Goal: Task Accomplishment & Management: Manage account settings

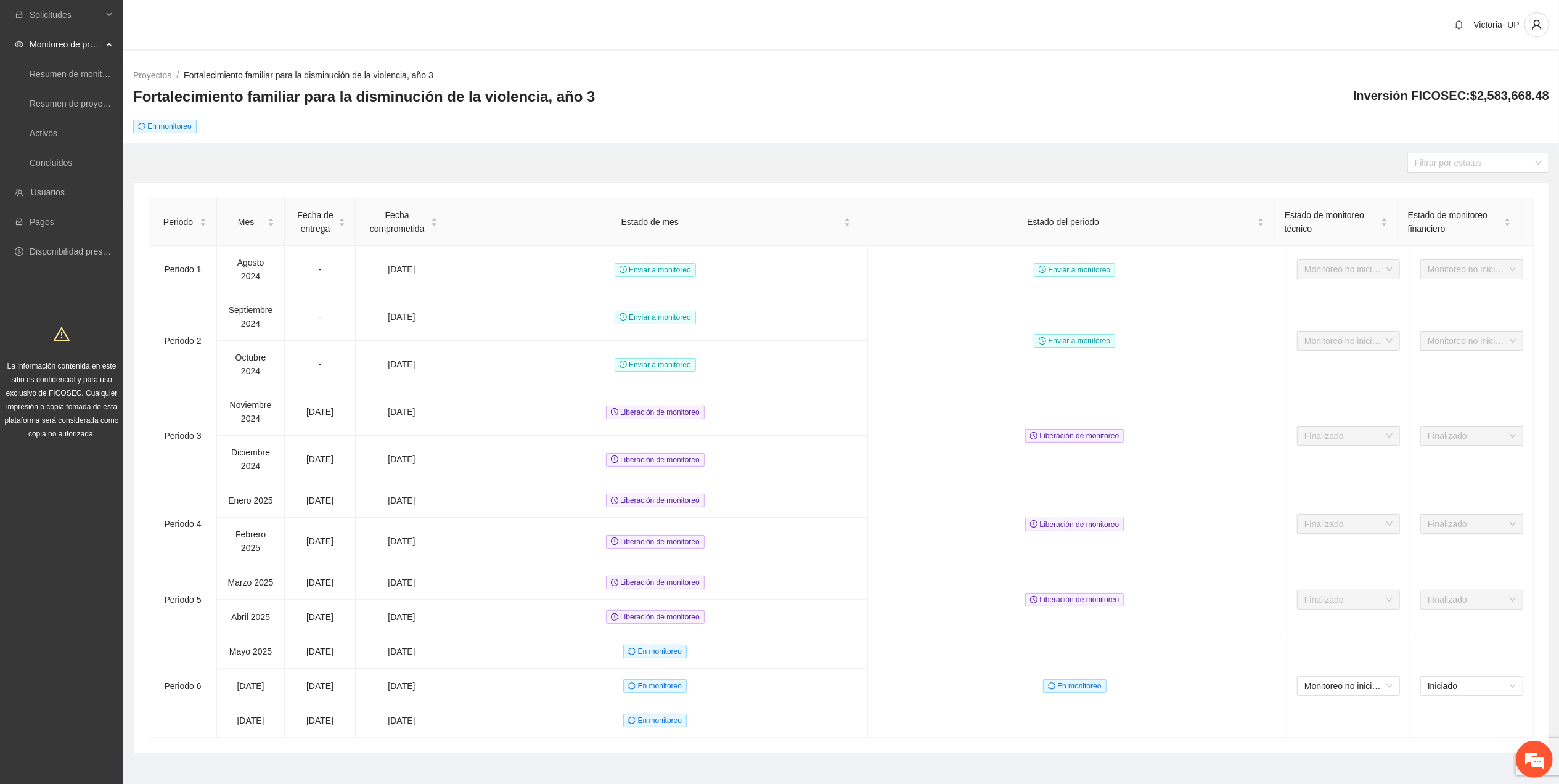
click at [321, 72] on link "Fortalecimiento familiar para la disminución de la violencia, año 3" at bounding box center [308, 75] width 249 height 10
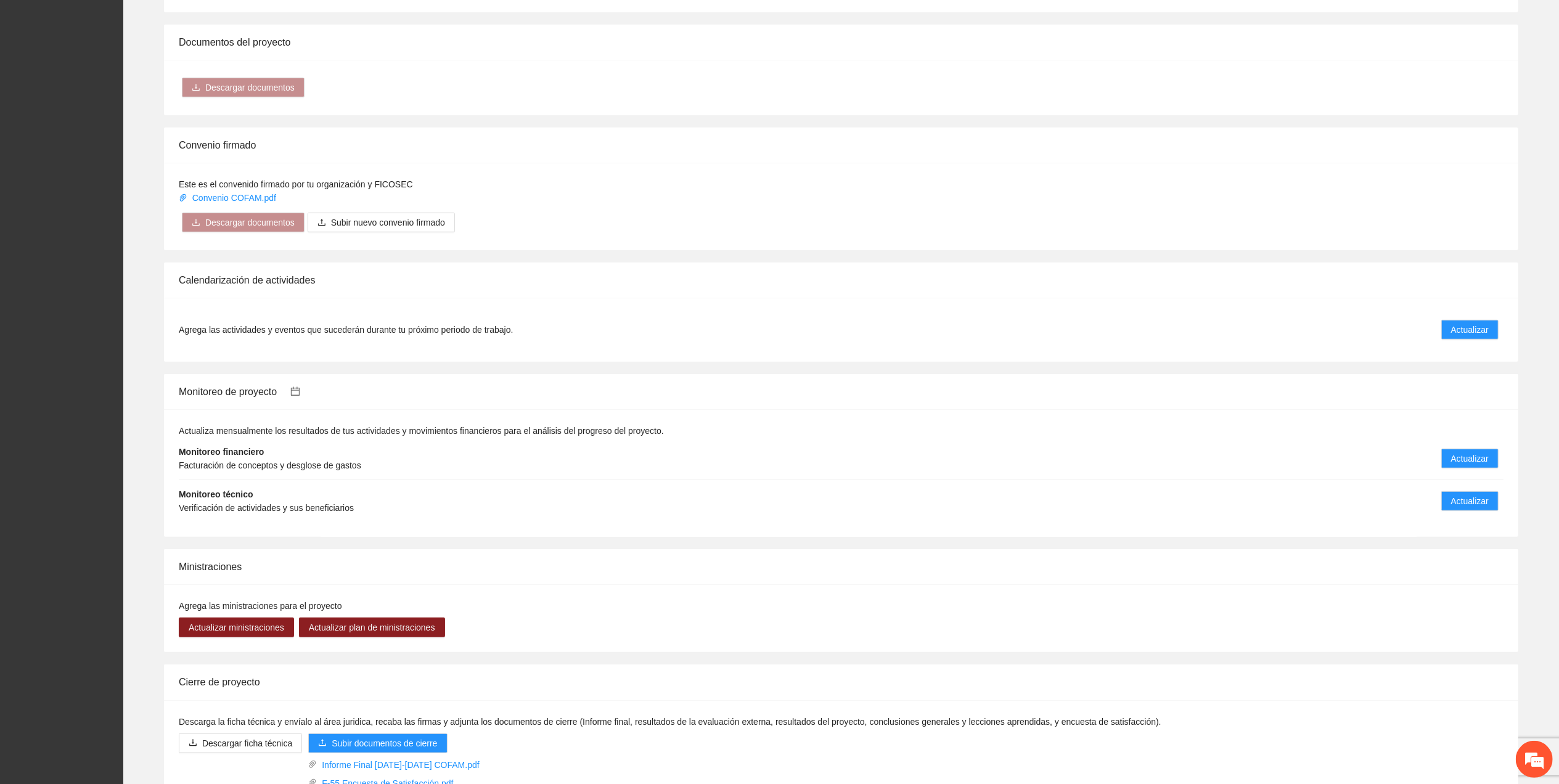
scroll to position [980, 0]
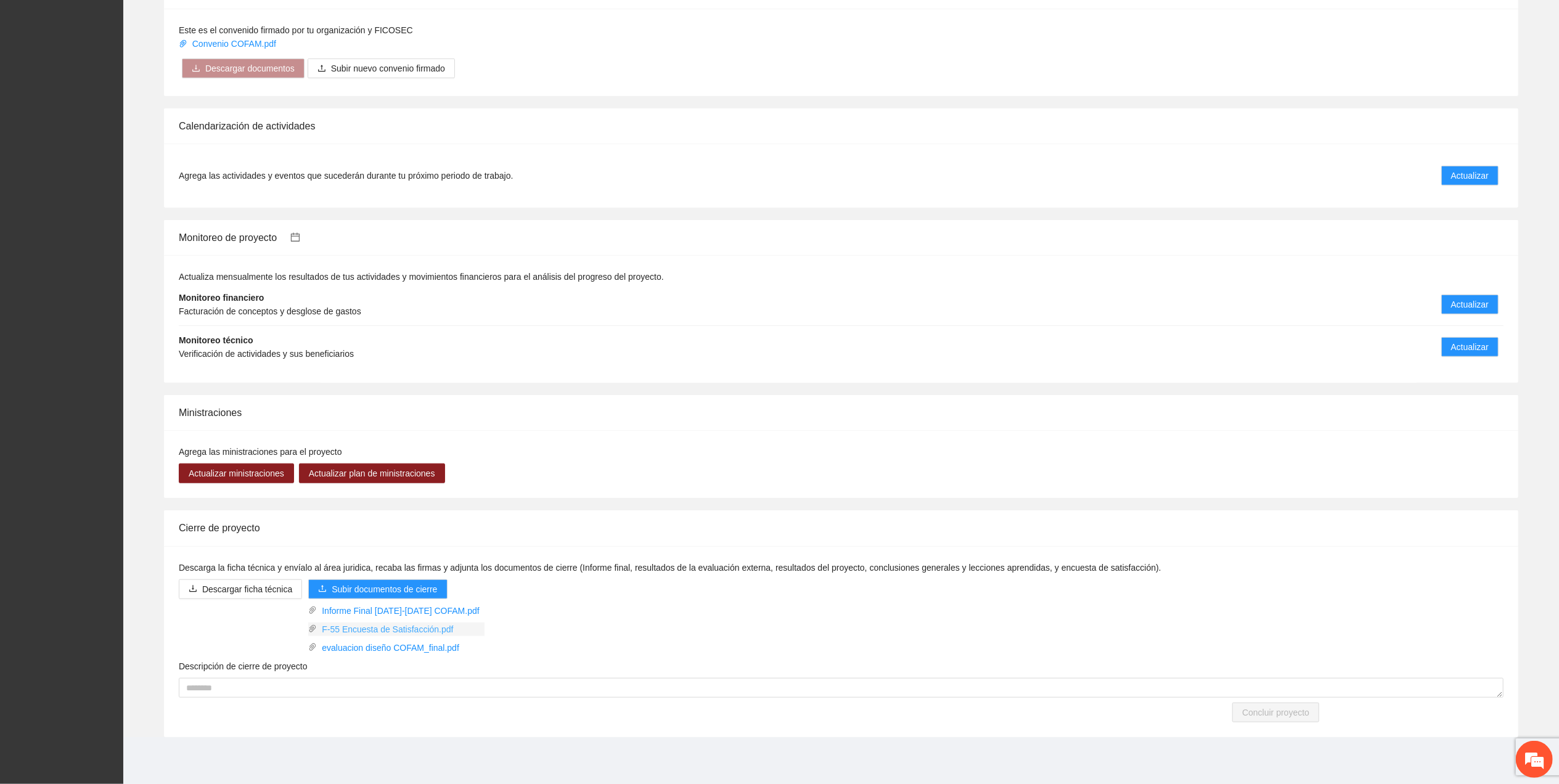
click at [442, 633] on link "F-55 Encuesta de Satisfacción.pdf" at bounding box center [400, 629] width 167 height 14
click at [401, 612] on link "Informe Final [DATE]-[DATE] COFAM.pdf" at bounding box center [400, 611] width 167 height 14
drag, startPoint x: 662, startPoint y: 176, endPoint x: 668, endPoint y: 183, distance: 9.2
click at [664, 176] on li "Agrega las actividades y eventos que sucederán durante tu próximo periodo de tr…" at bounding box center [840, 176] width 1324 height 35
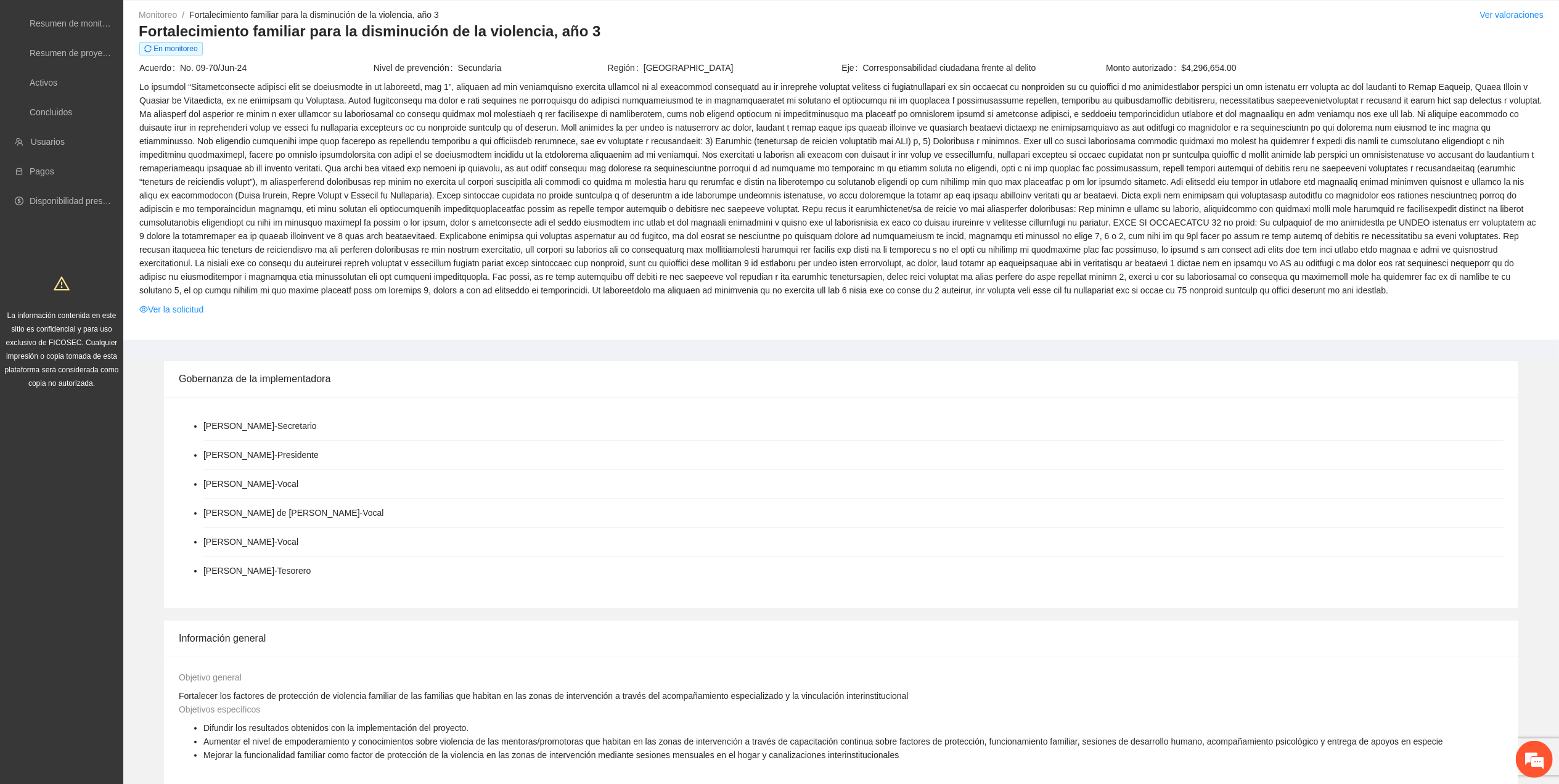
scroll to position [0, 0]
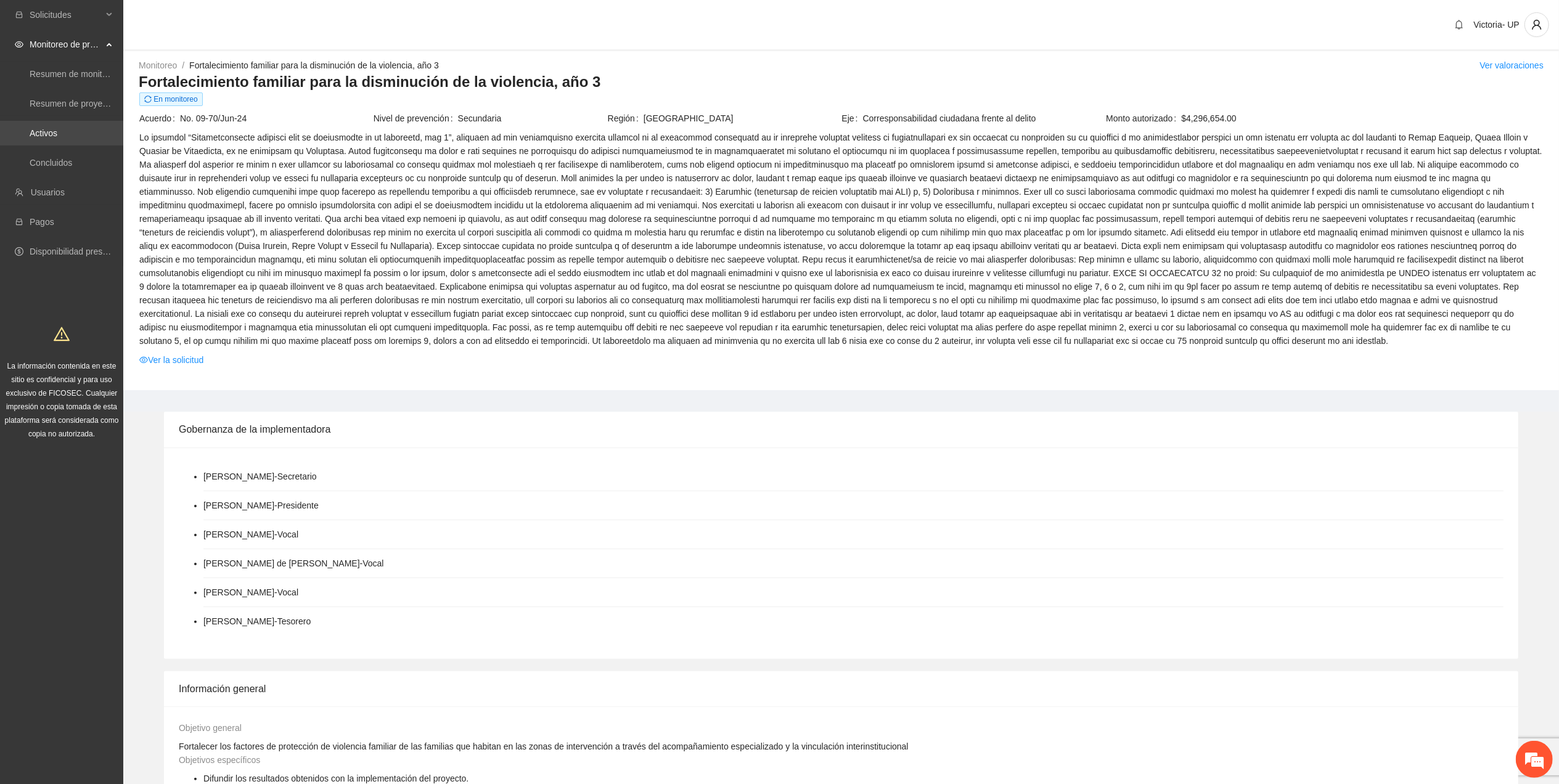
click at [58, 128] on link "Activos" at bounding box center [44, 133] width 28 height 10
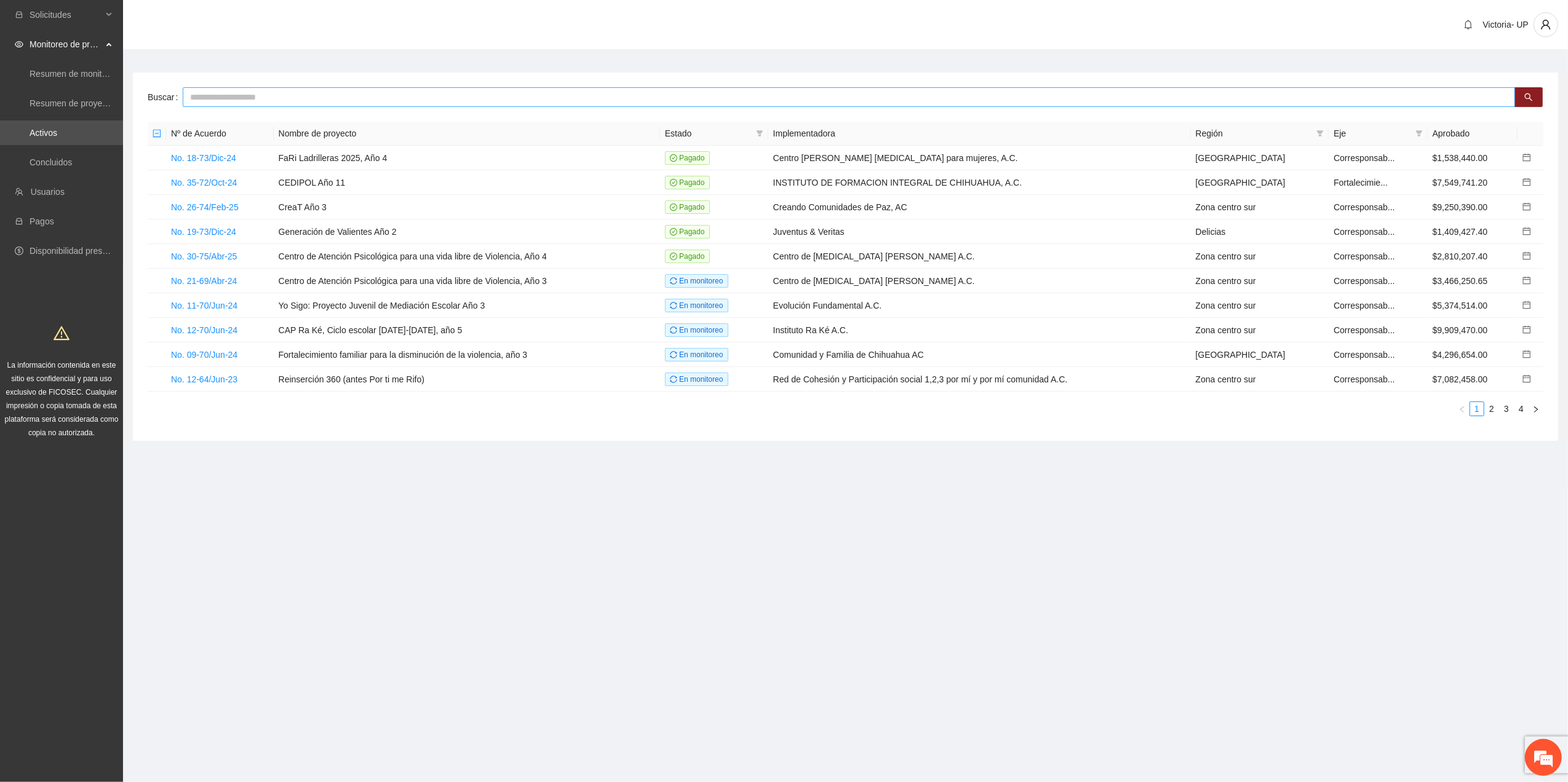
click at [322, 109] on div "Buscar Nº de Acuerdo Nombre de proyecto Estado Implementadora Región Eje Aproba…" at bounding box center [845, 257] width 1425 height 368
type input "*******"
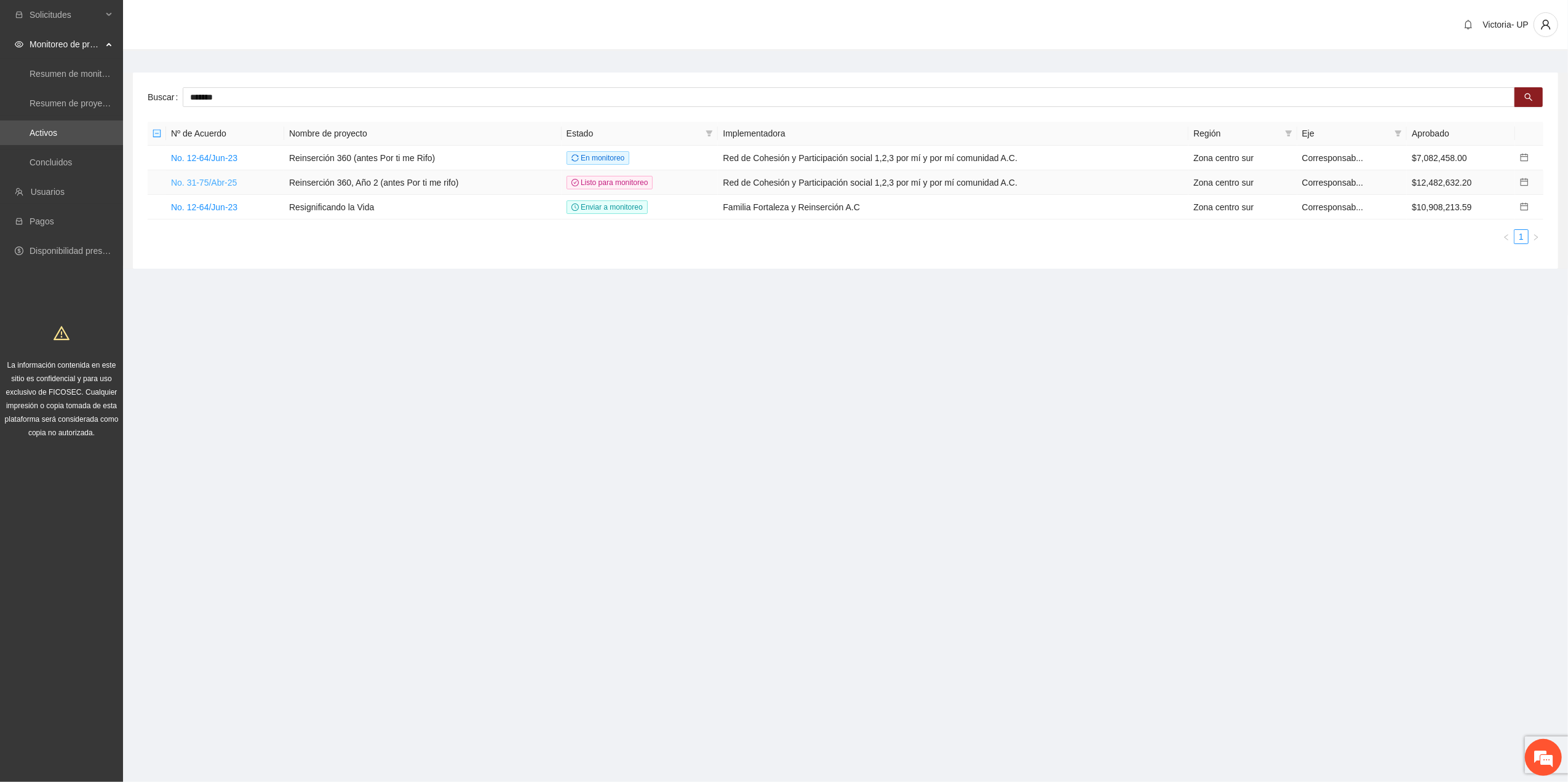
click at [207, 178] on link "No. 31-75/Abr-25" at bounding box center [204, 183] width 66 height 10
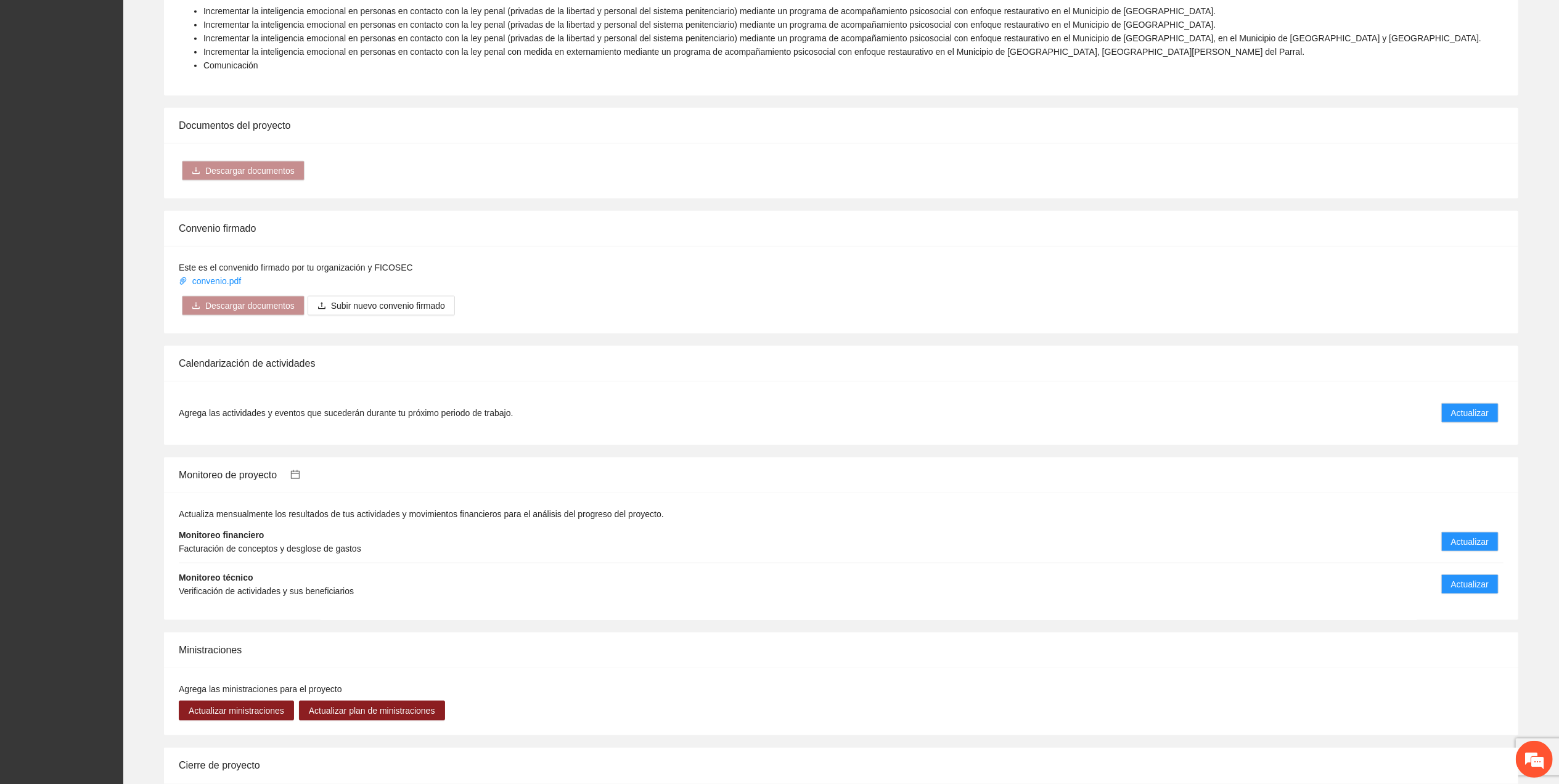
scroll to position [1465, 0]
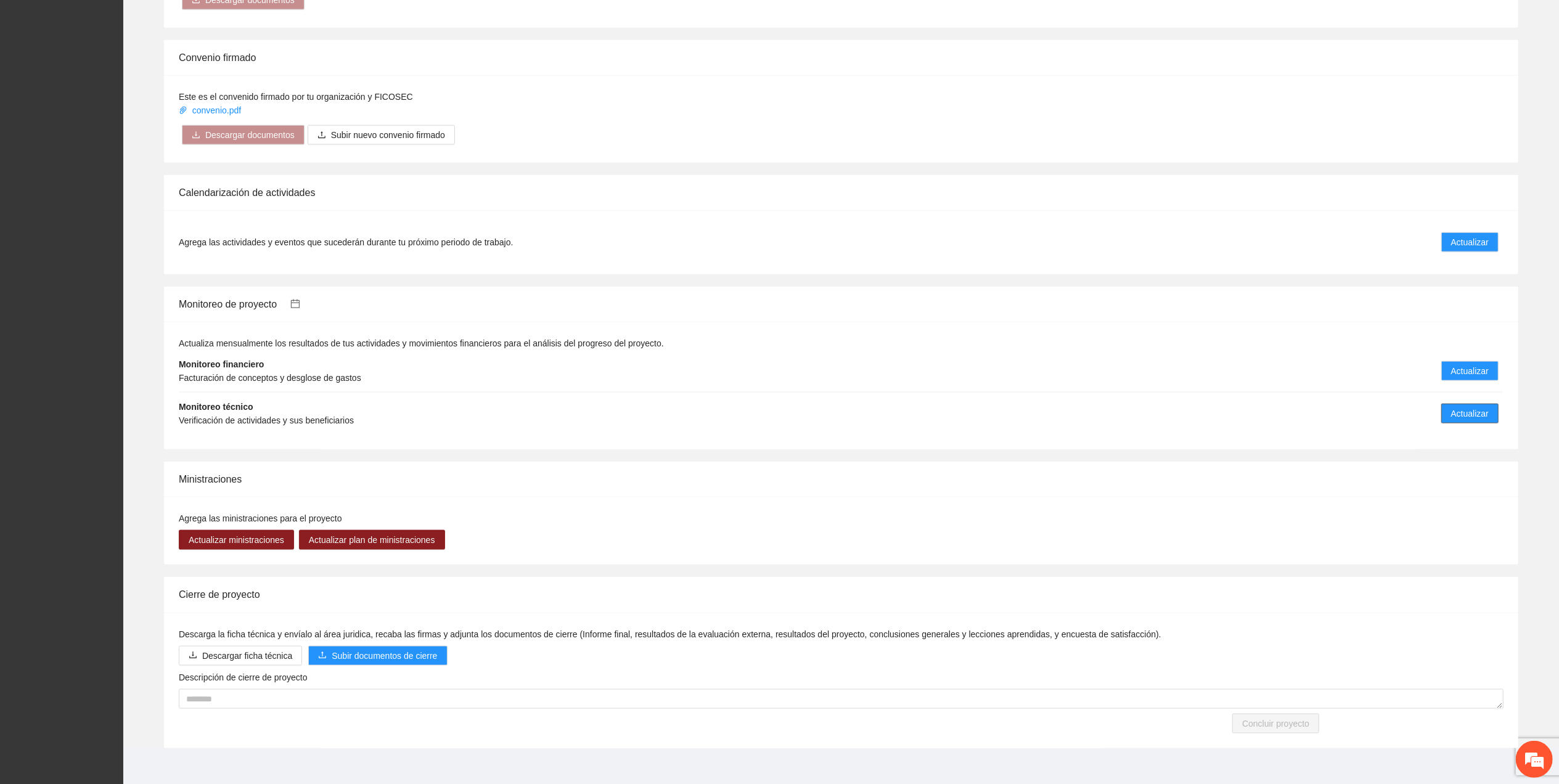
click at [1460, 407] on span "Actualizar" at bounding box center [1469, 414] width 37 height 14
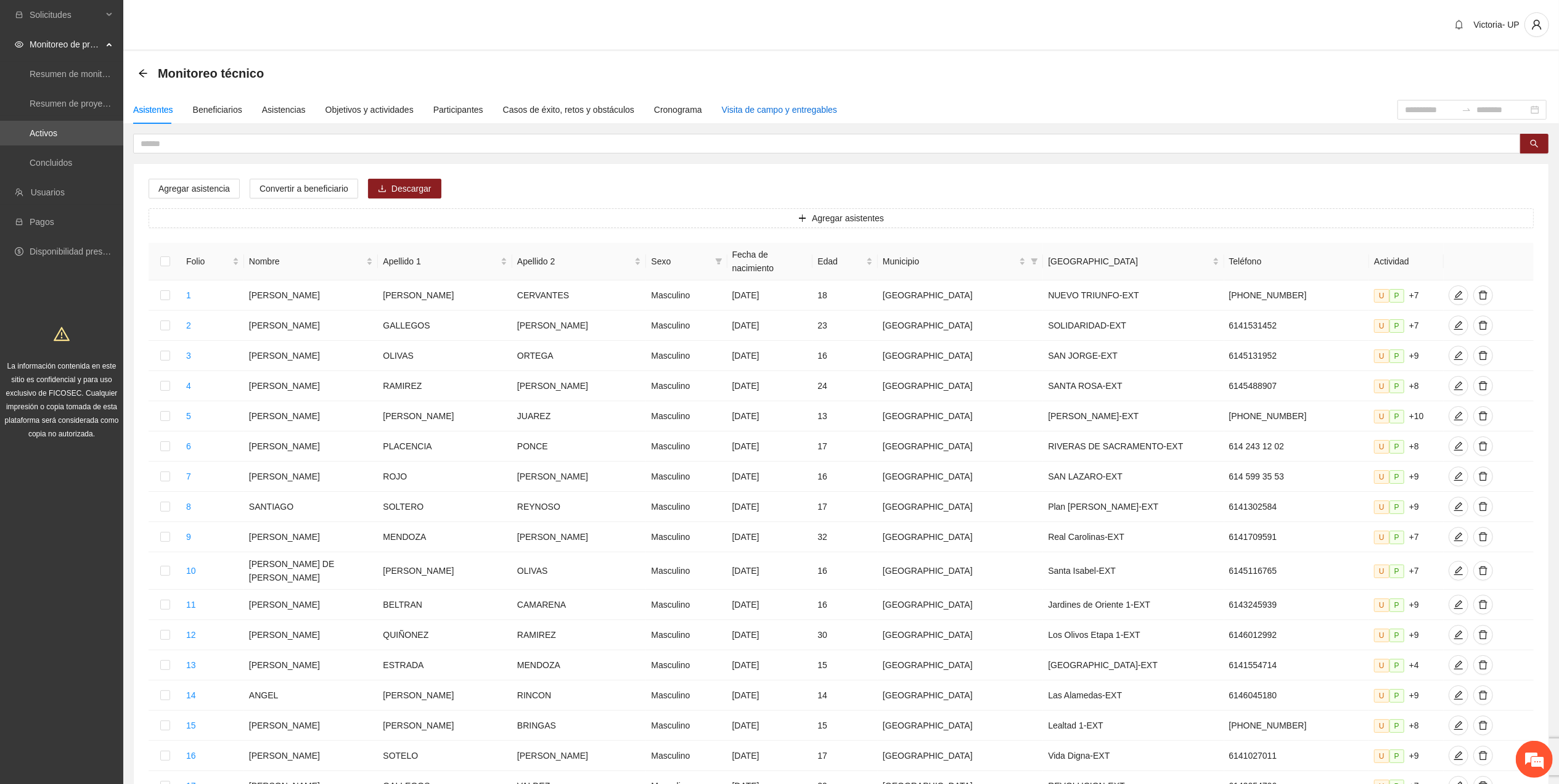
click at [733, 110] on div "Visita de campo y entregables" at bounding box center [779, 110] width 115 height 14
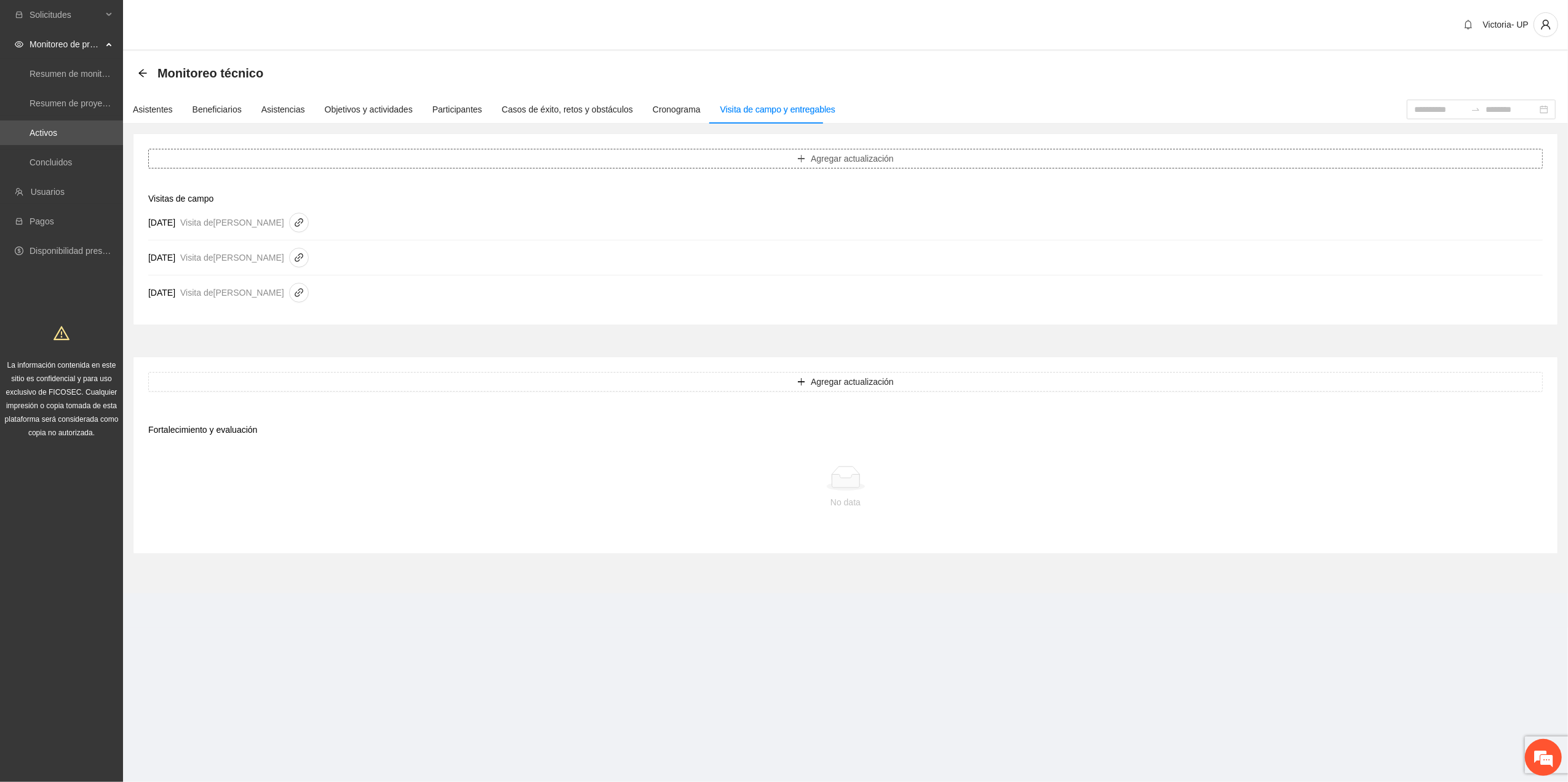
click at [601, 160] on button "Agregar actualización" at bounding box center [845, 159] width 1394 height 19
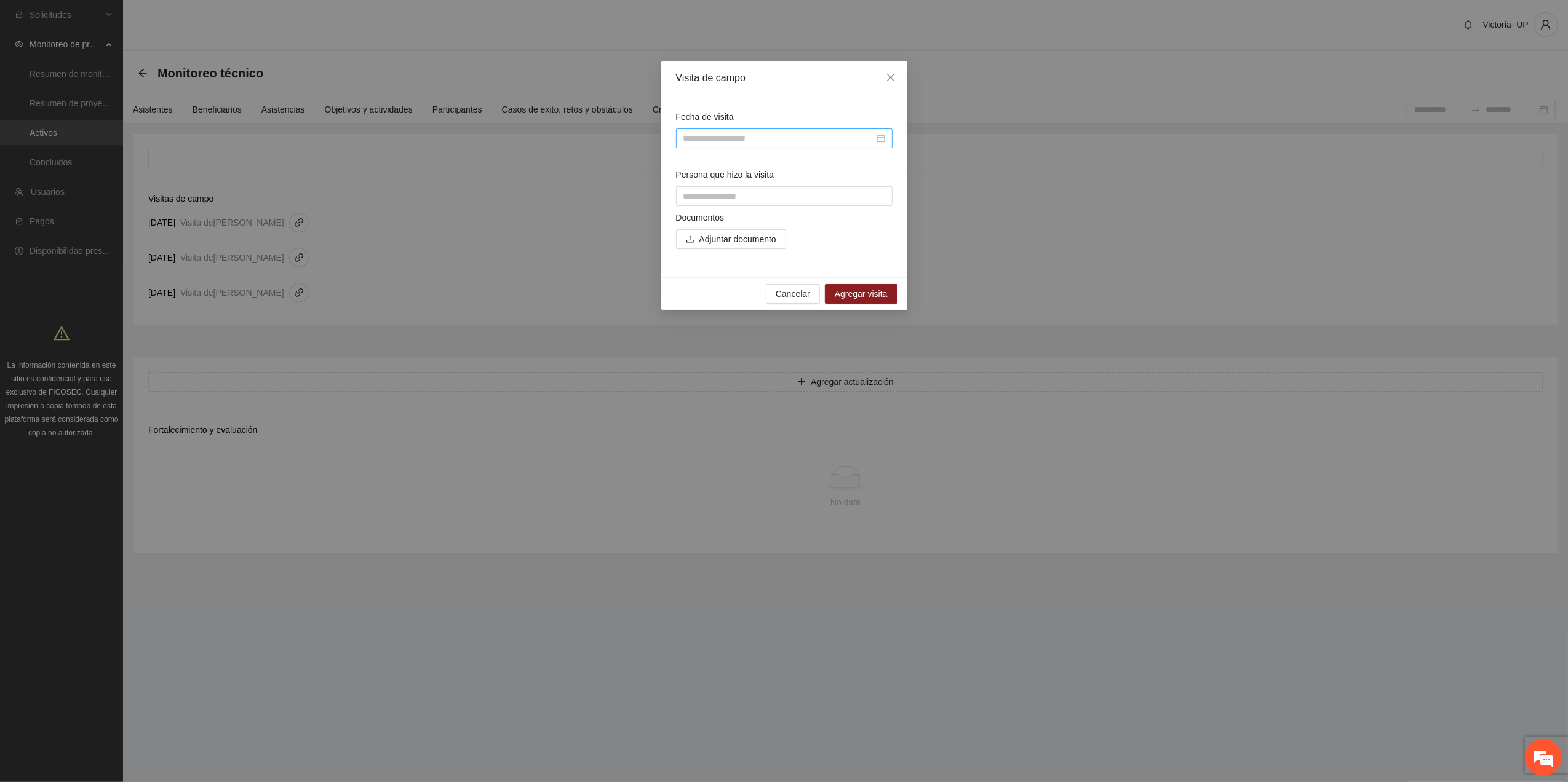
click at [730, 131] on div at bounding box center [784, 139] width 216 height 19
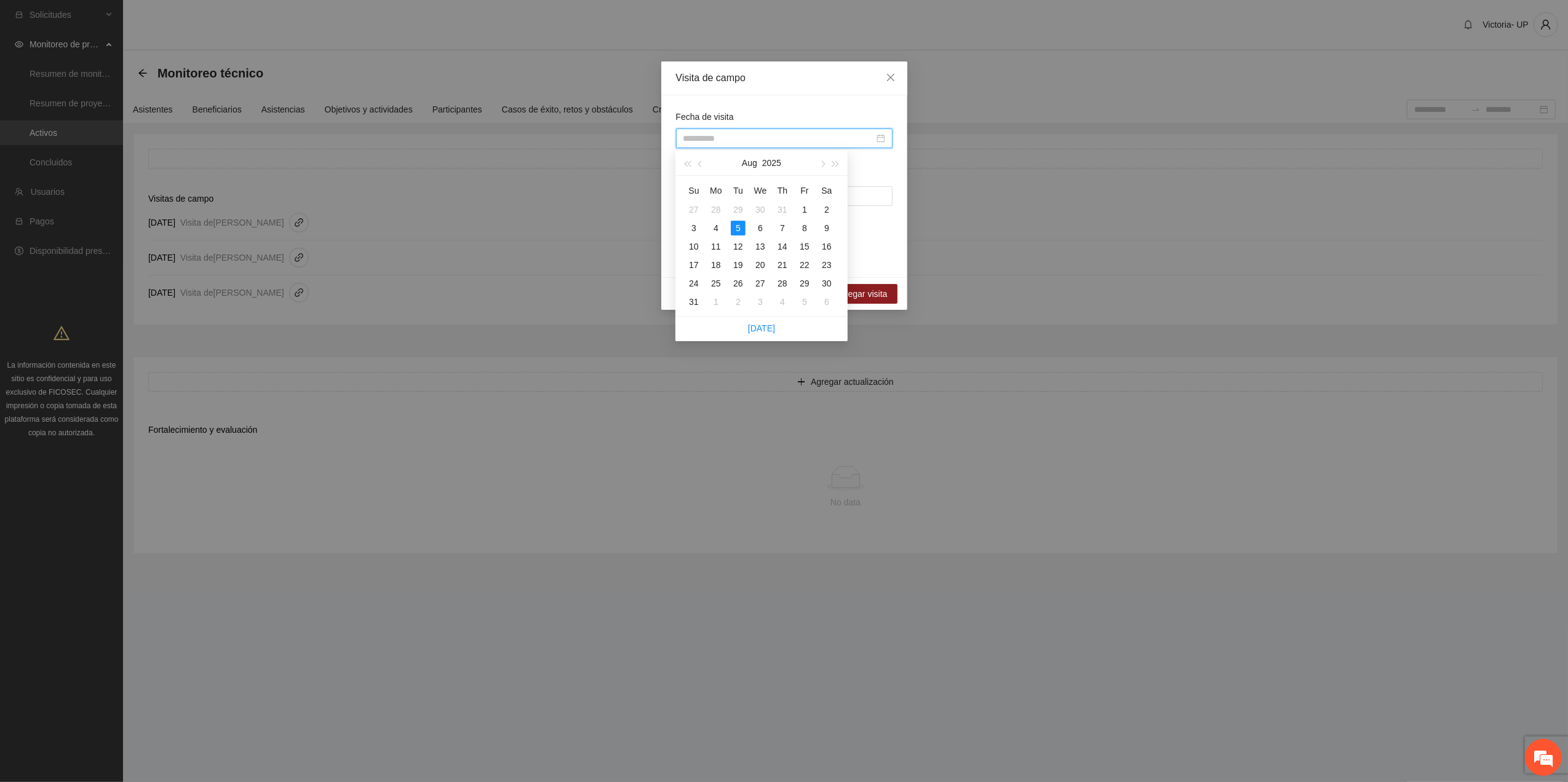
click at [736, 227] on div "5" at bounding box center [737, 228] width 15 height 15
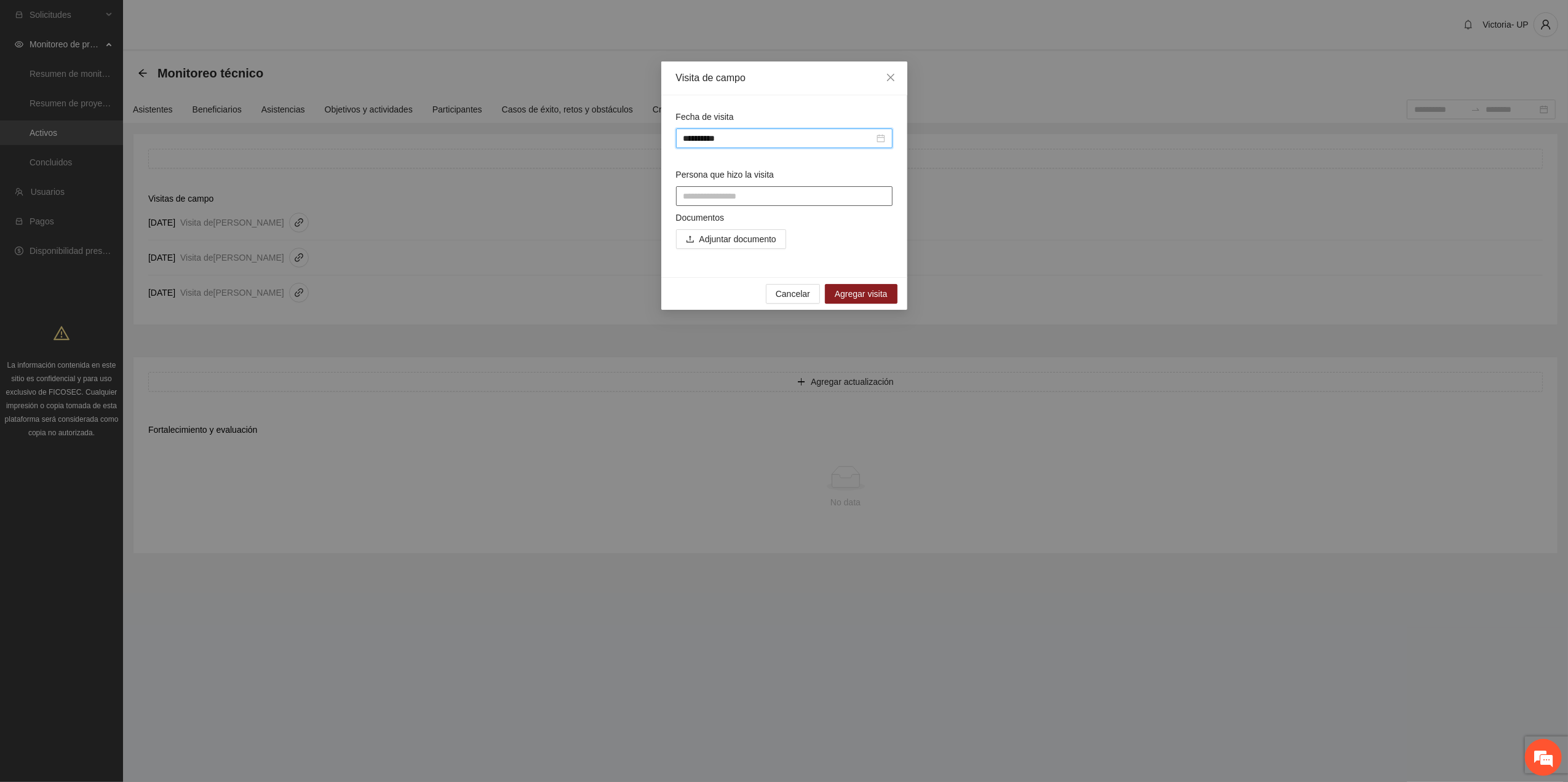
type input "**********"
click at [719, 203] on input "Persona que hizo la visita" at bounding box center [784, 196] width 216 height 19
type input "**********"
click at [723, 244] on span "Adjuntar documento" at bounding box center [737, 240] width 77 height 14
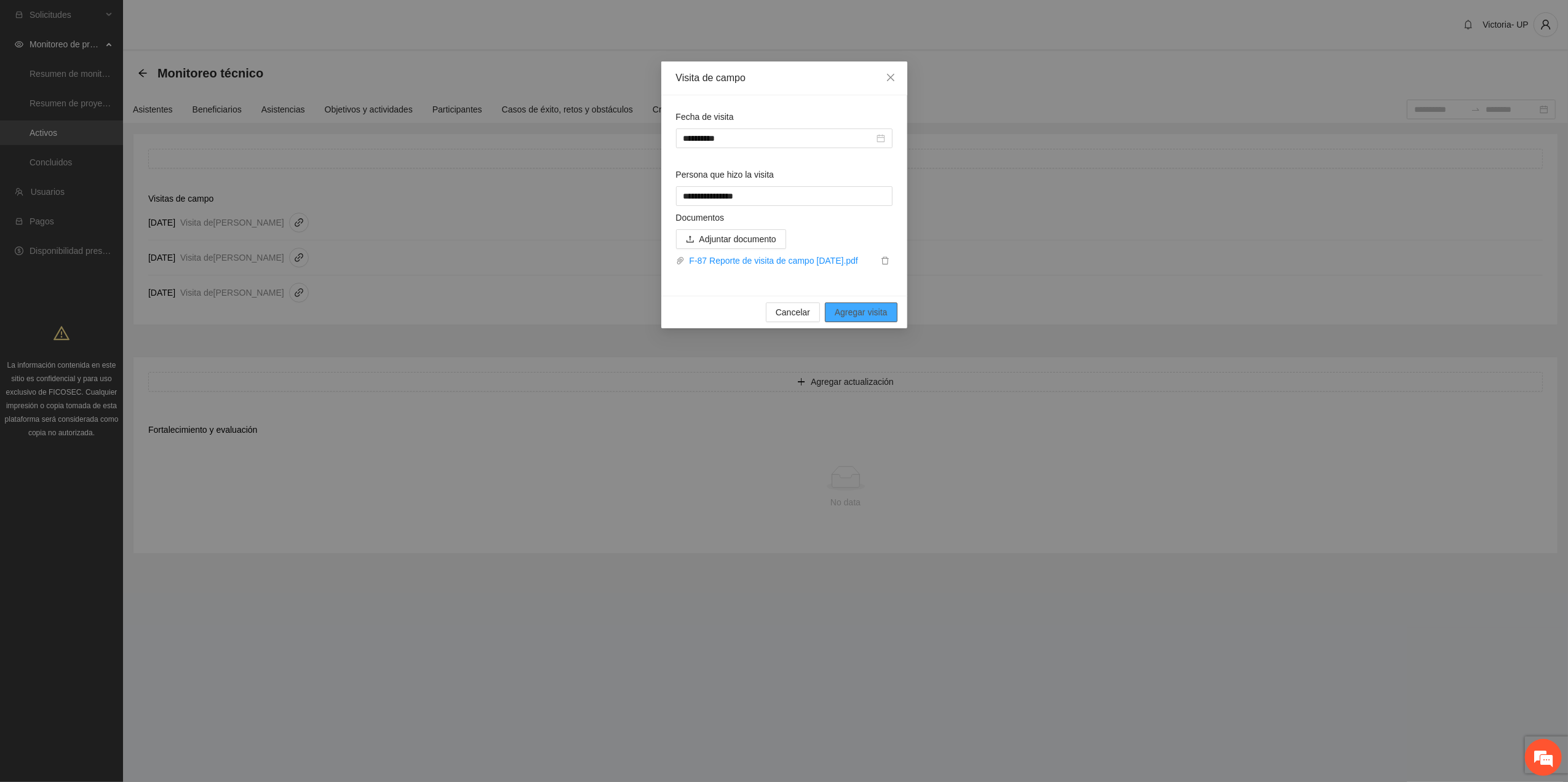
click at [873, 310] on span "Agregar visita" at bounding box center [861, 312] width 53 height 14
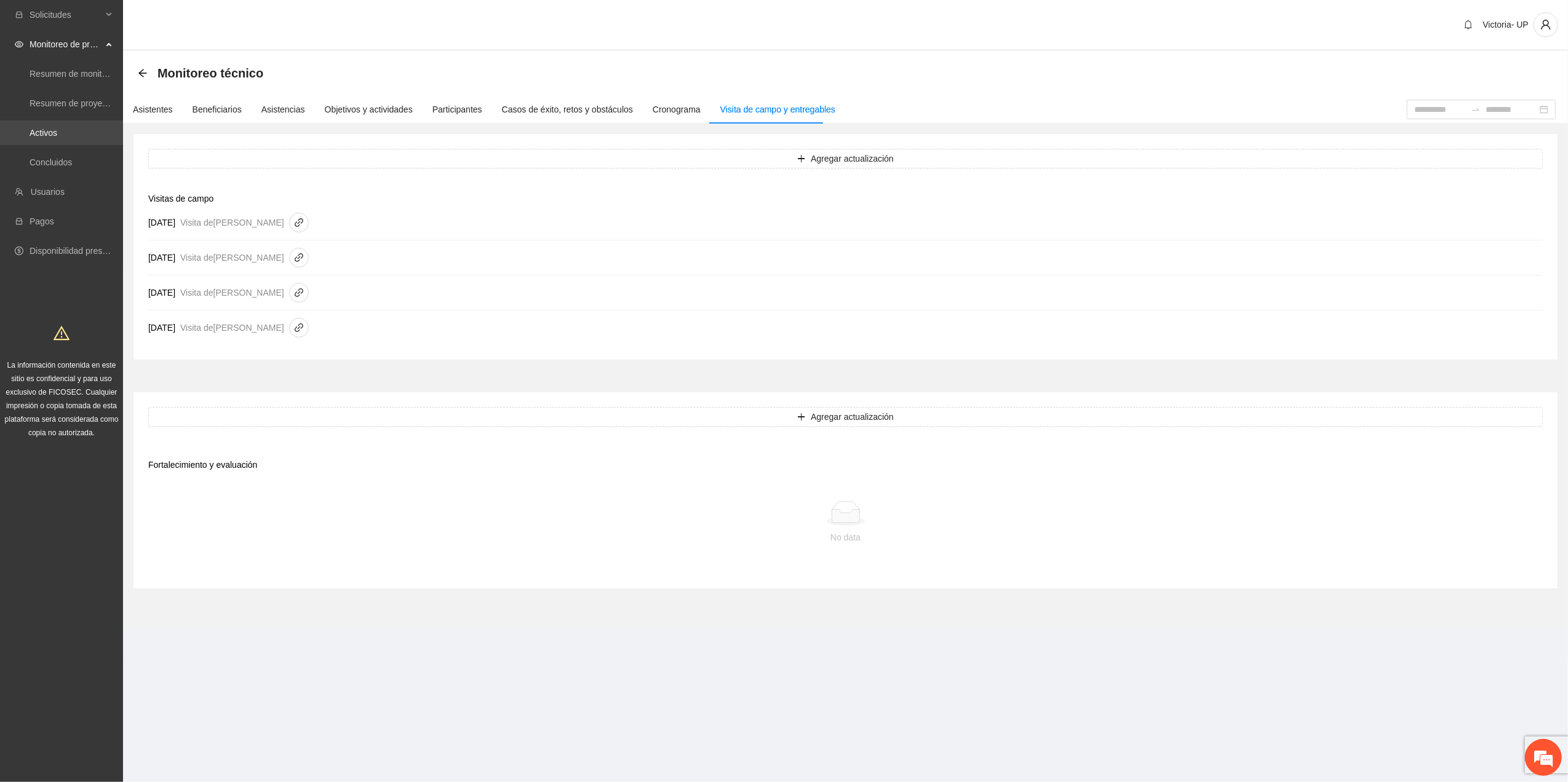
click at [55, 128] on link "Activos" at bounding box center [44, 133] width 28 height 10
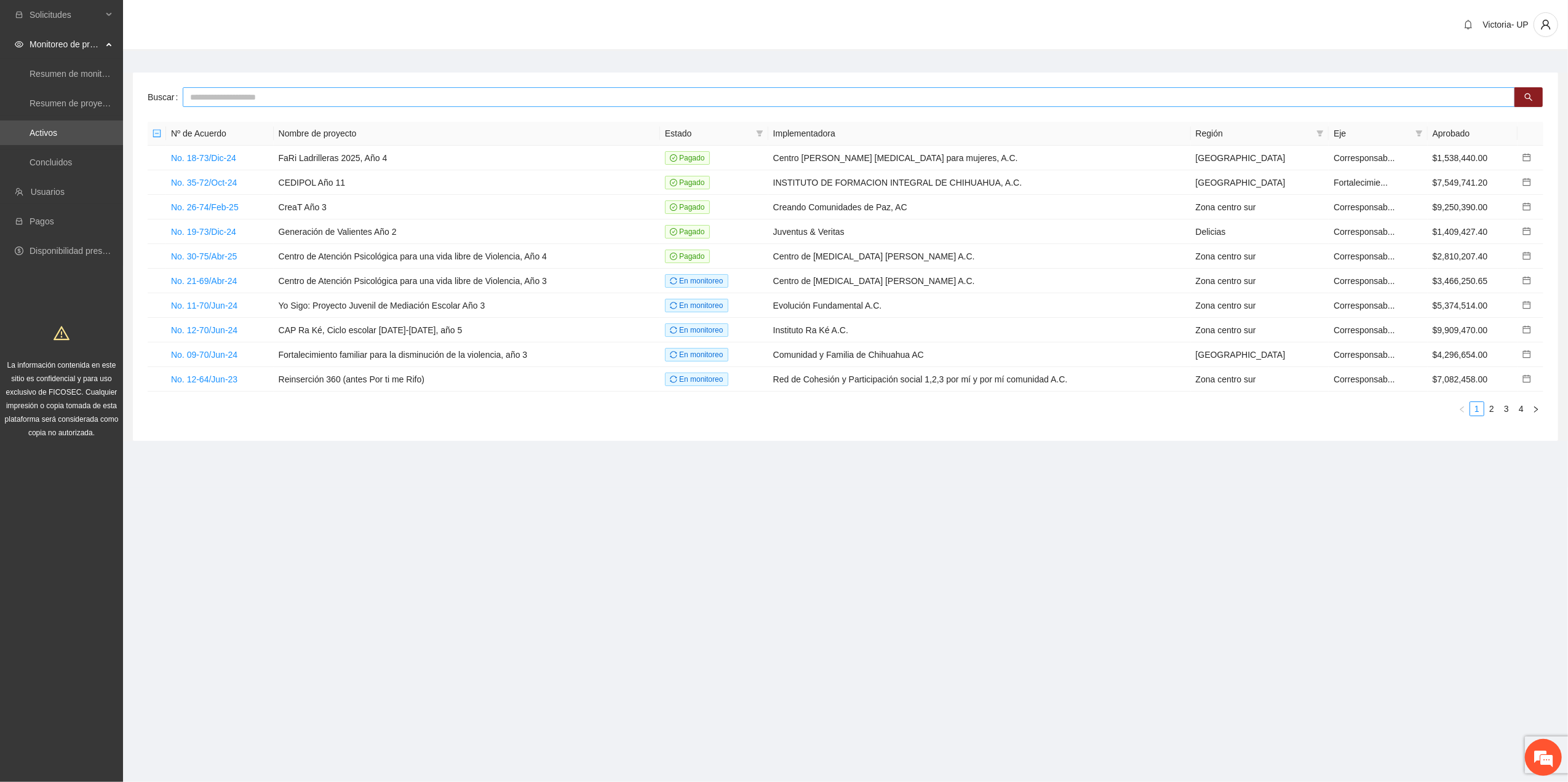
click at [295, 106] on input "text" at bounding box center [849, 97] width 1332 height 19
type input "*****"
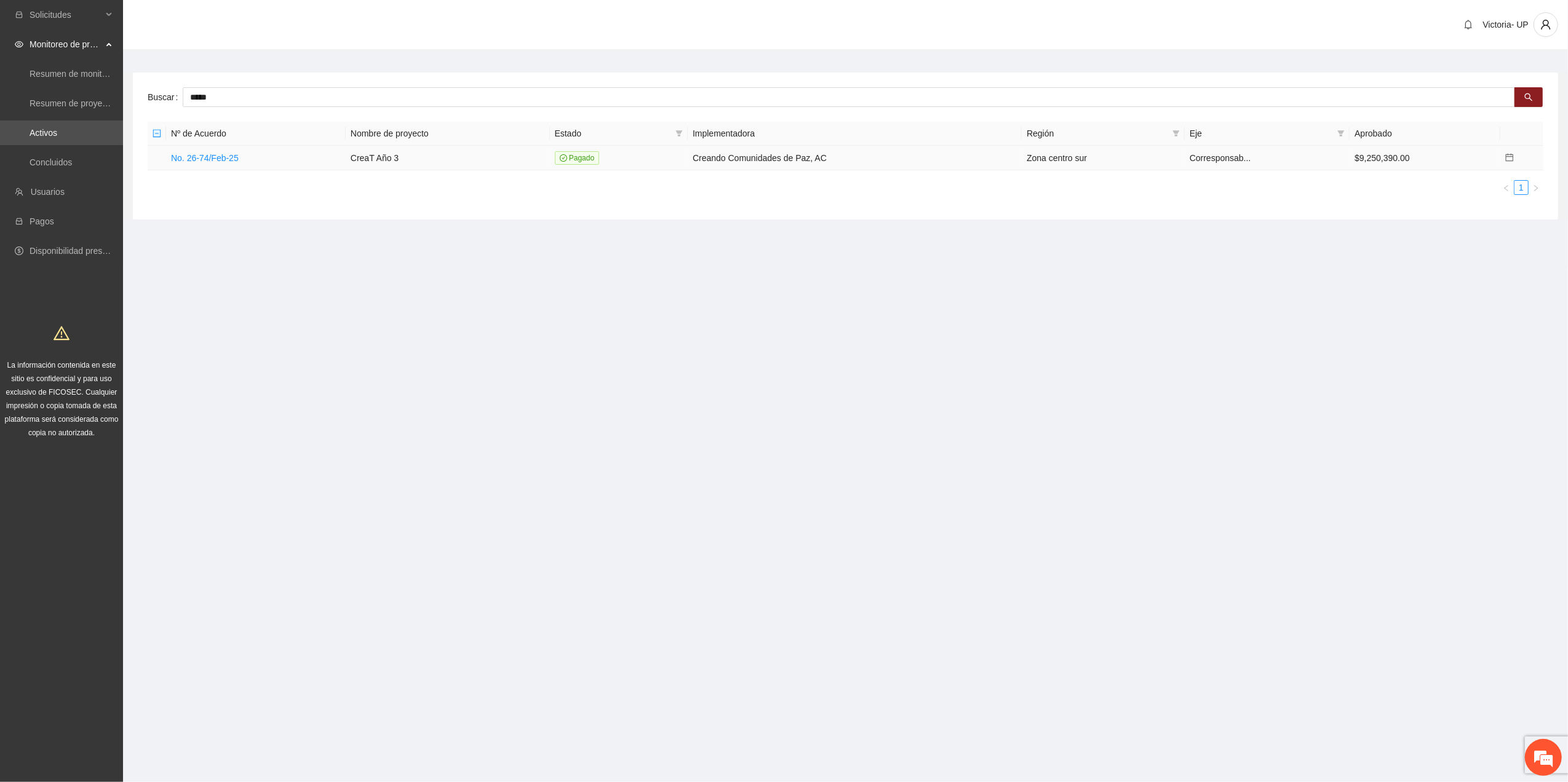
click at [225, 150] on td "No. 26-74/Feb-25" at bounding box center [256, 158] width 179 height 25
click at [225, 156] on link "No. 26-74/Feb-25" at bounding box center [205, 158] width 68 height 10
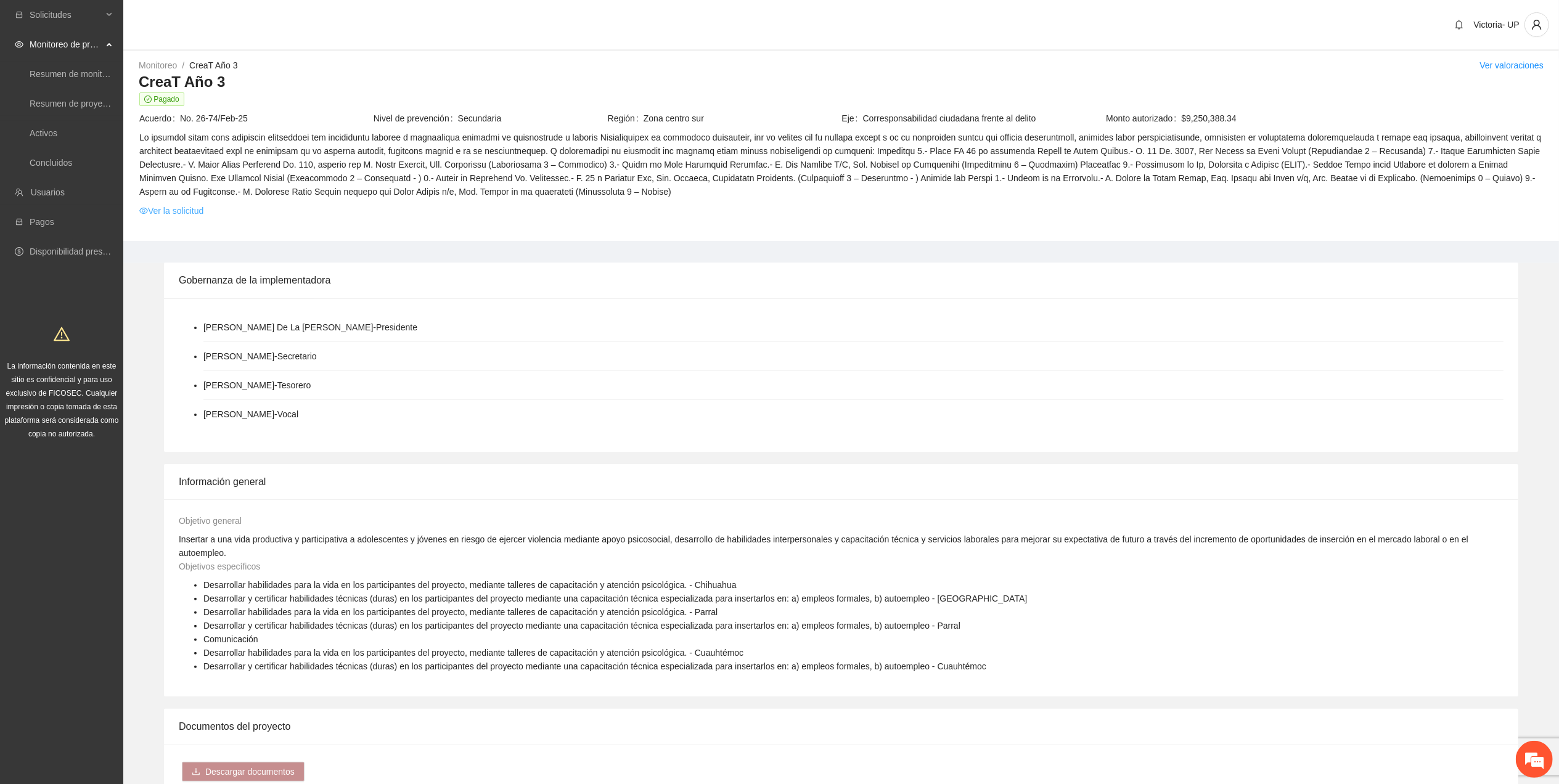
click at [187, 215] on link "Ver la solicitud" at bounding box center [172, 211] width 64 height 14
click at [1517, 62] on link "Ver valoraciones" at bounding box center [1511, 65] width 64 height 10
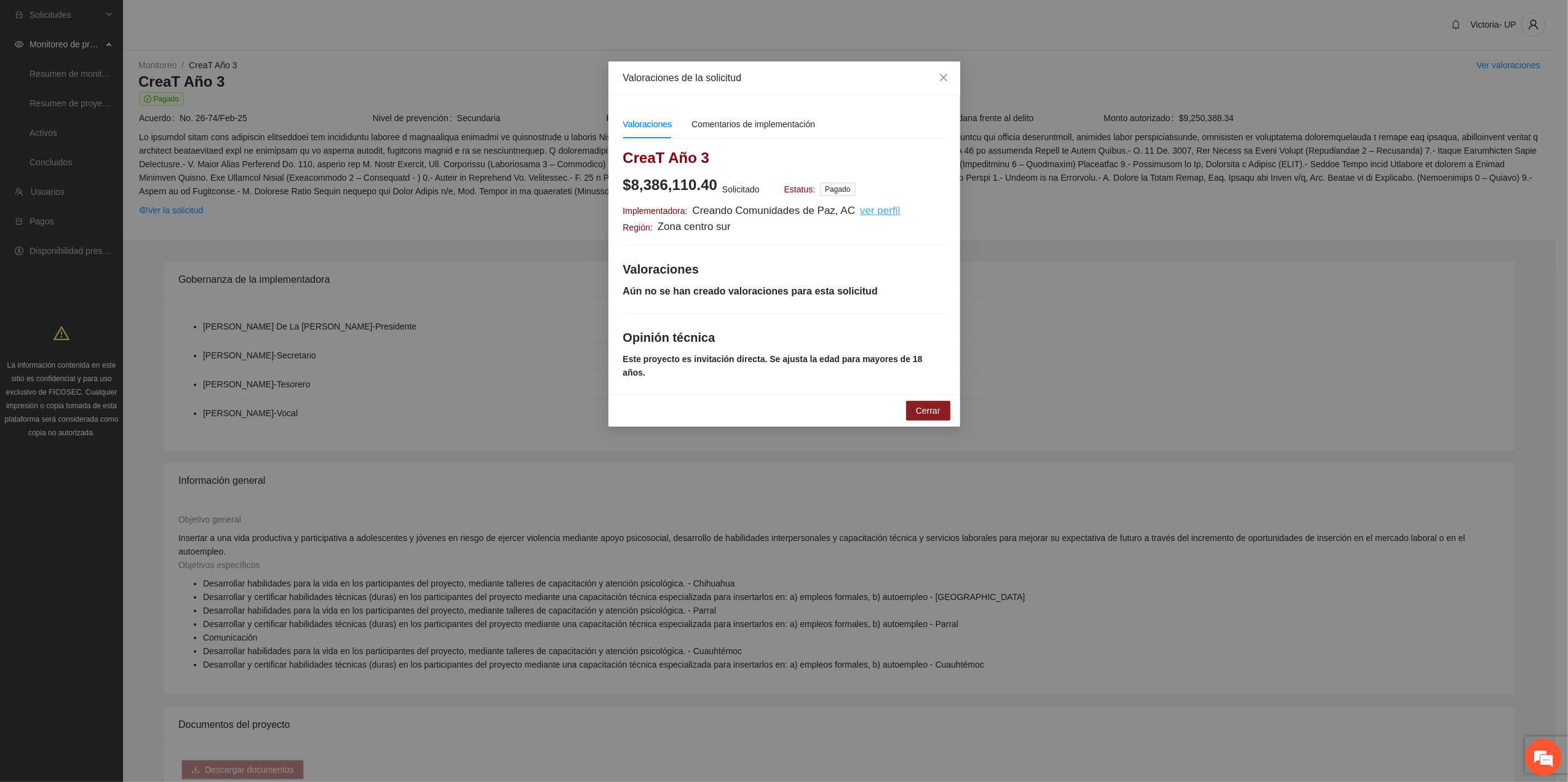
click at [876, 216] on u "ver perfil" at bounding box center [880, 211] width 40 height 12
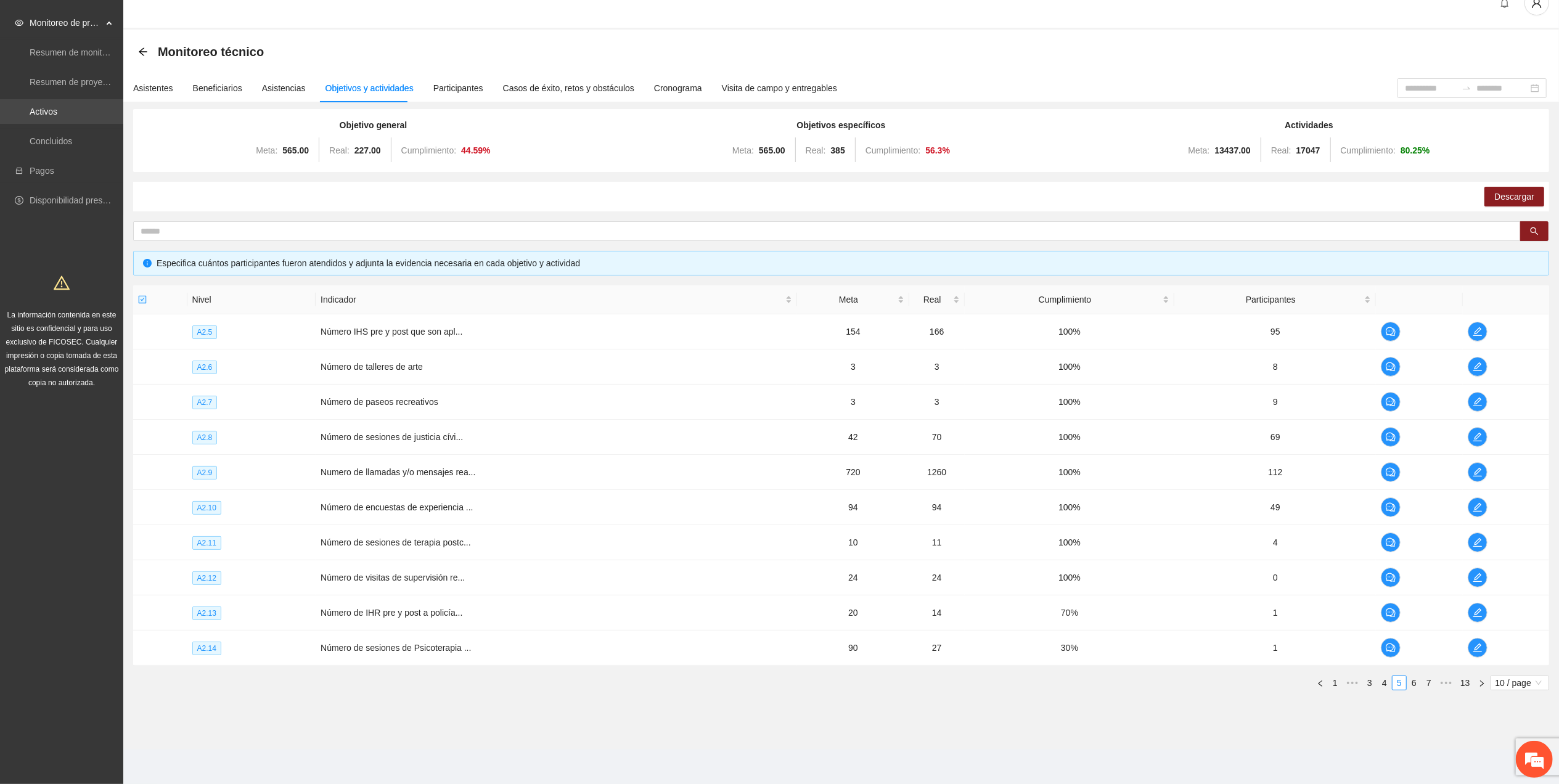
drag, startPoint x: 67, startPoint y: 99, endPoint x: 67, endPoint y: 106, distance: 7.0
click at [58, 107] on link "Activos" at bounding box center [44, 112] width 28 height 10
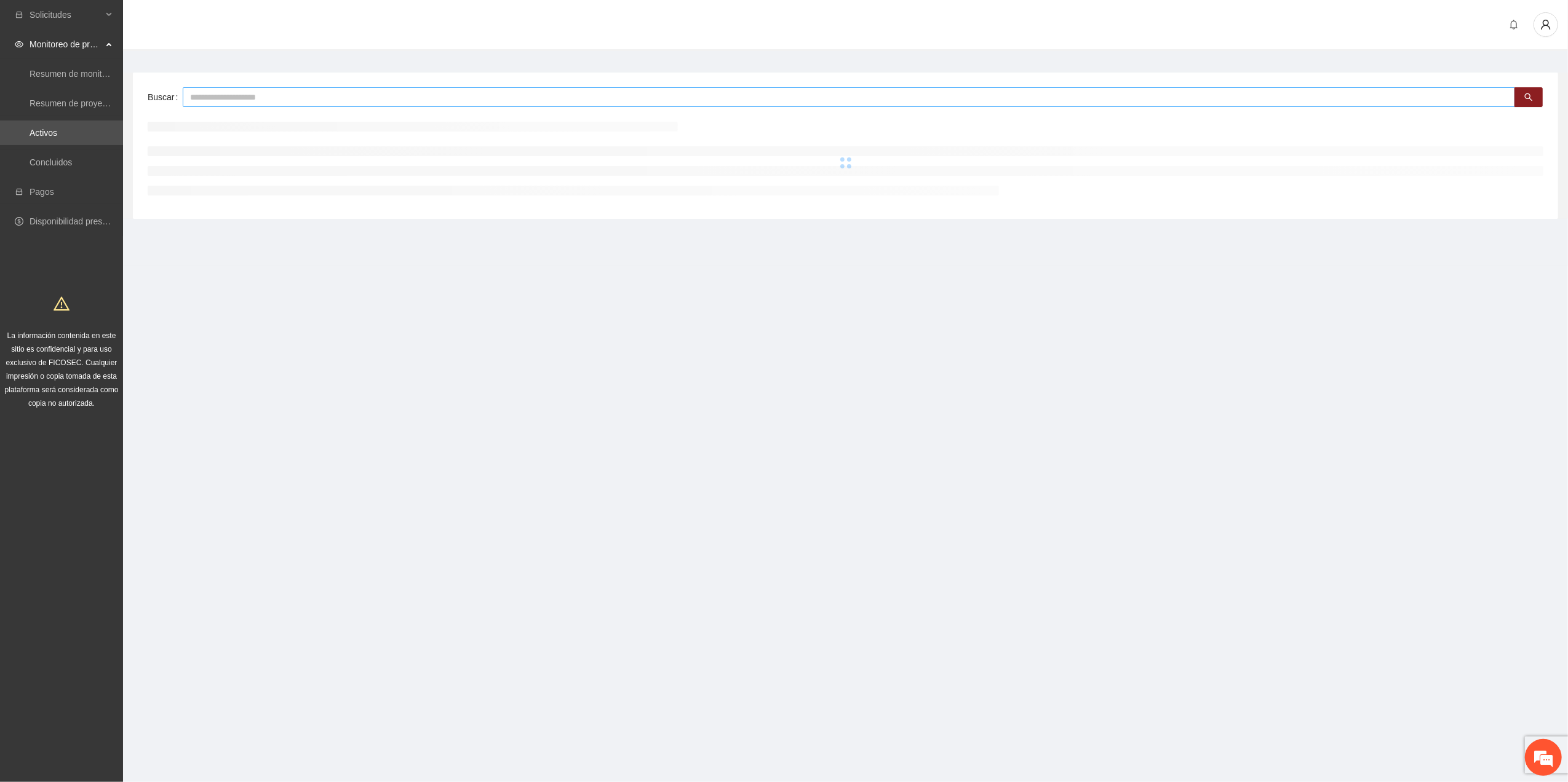
click at [211, 101] on input "text" at bounding box center [849, 97] width 1332 height 19
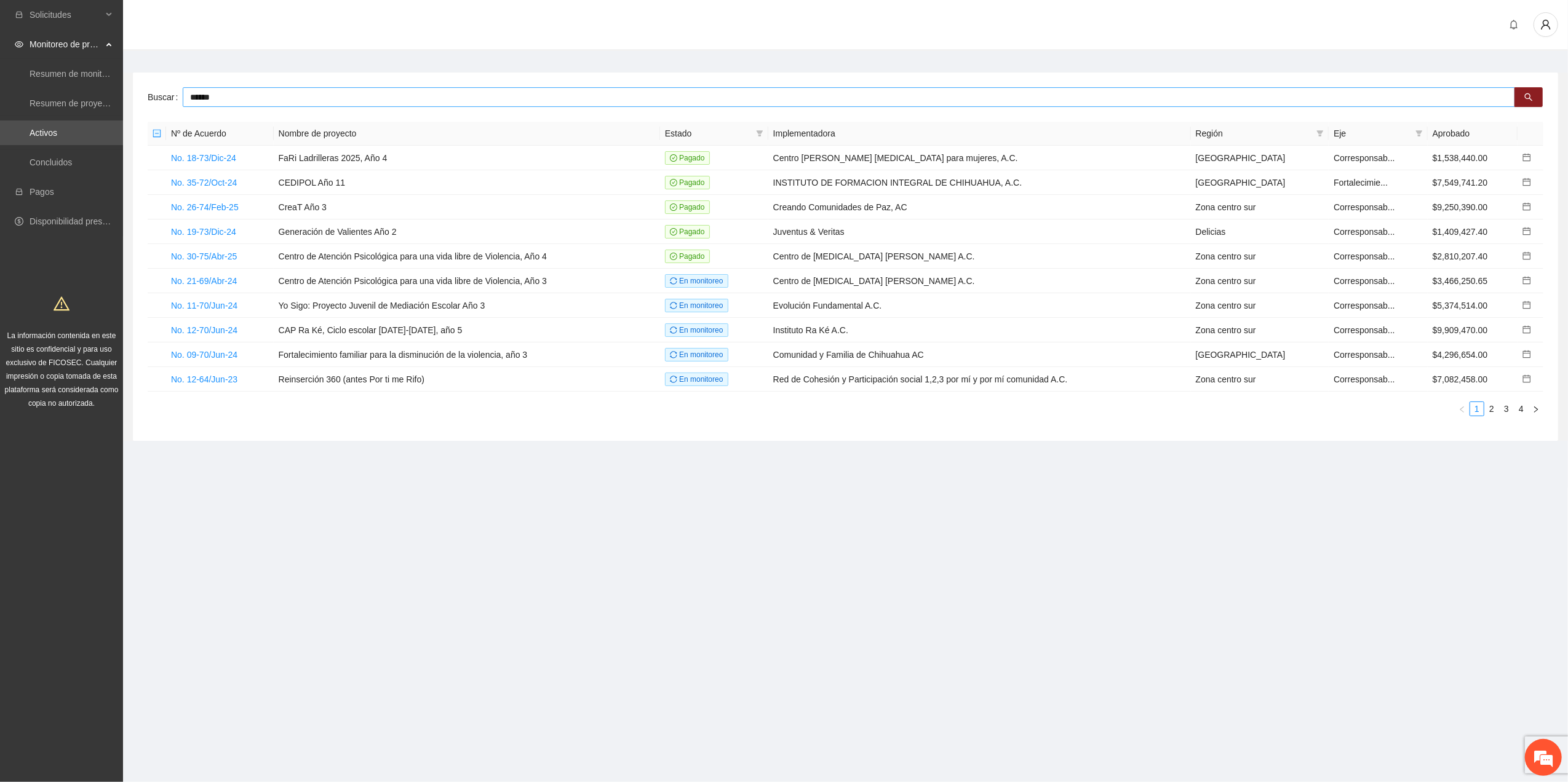
type input "******"
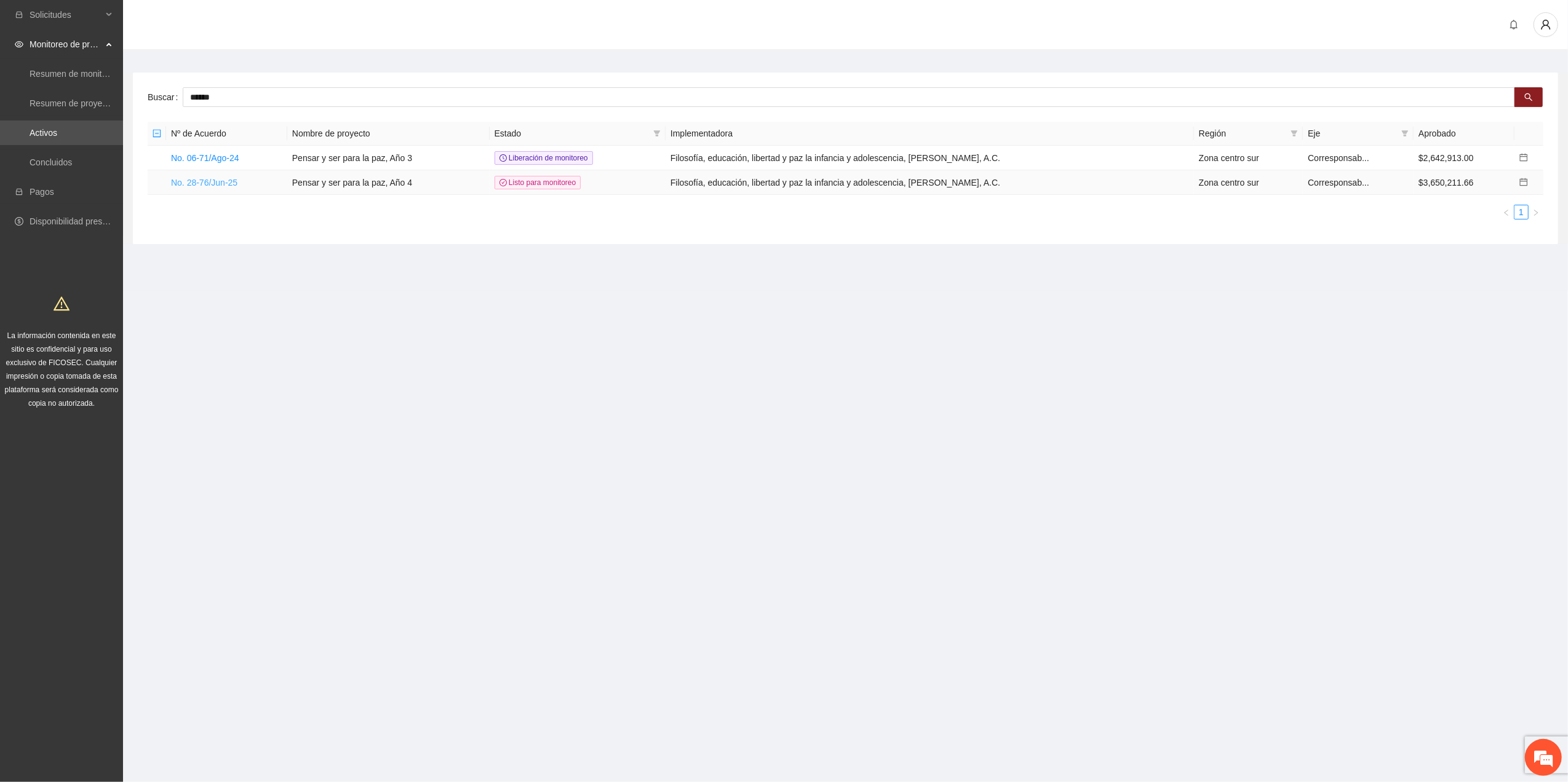
click at [204, 181] on link "No. 28-76/Jun-25" at bounding box center [204, 183] width 67 height 10
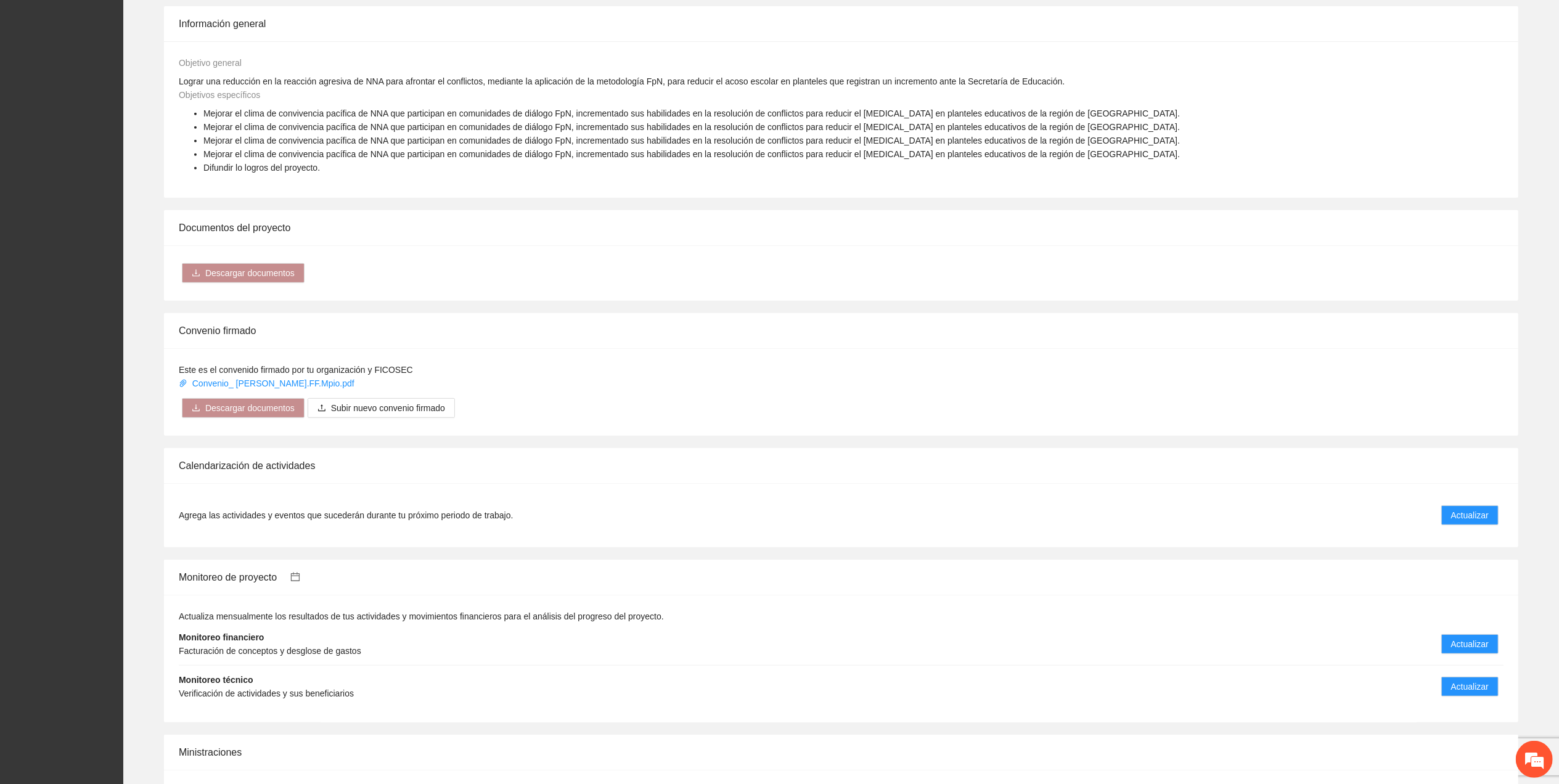
scroll to position [575, 0]
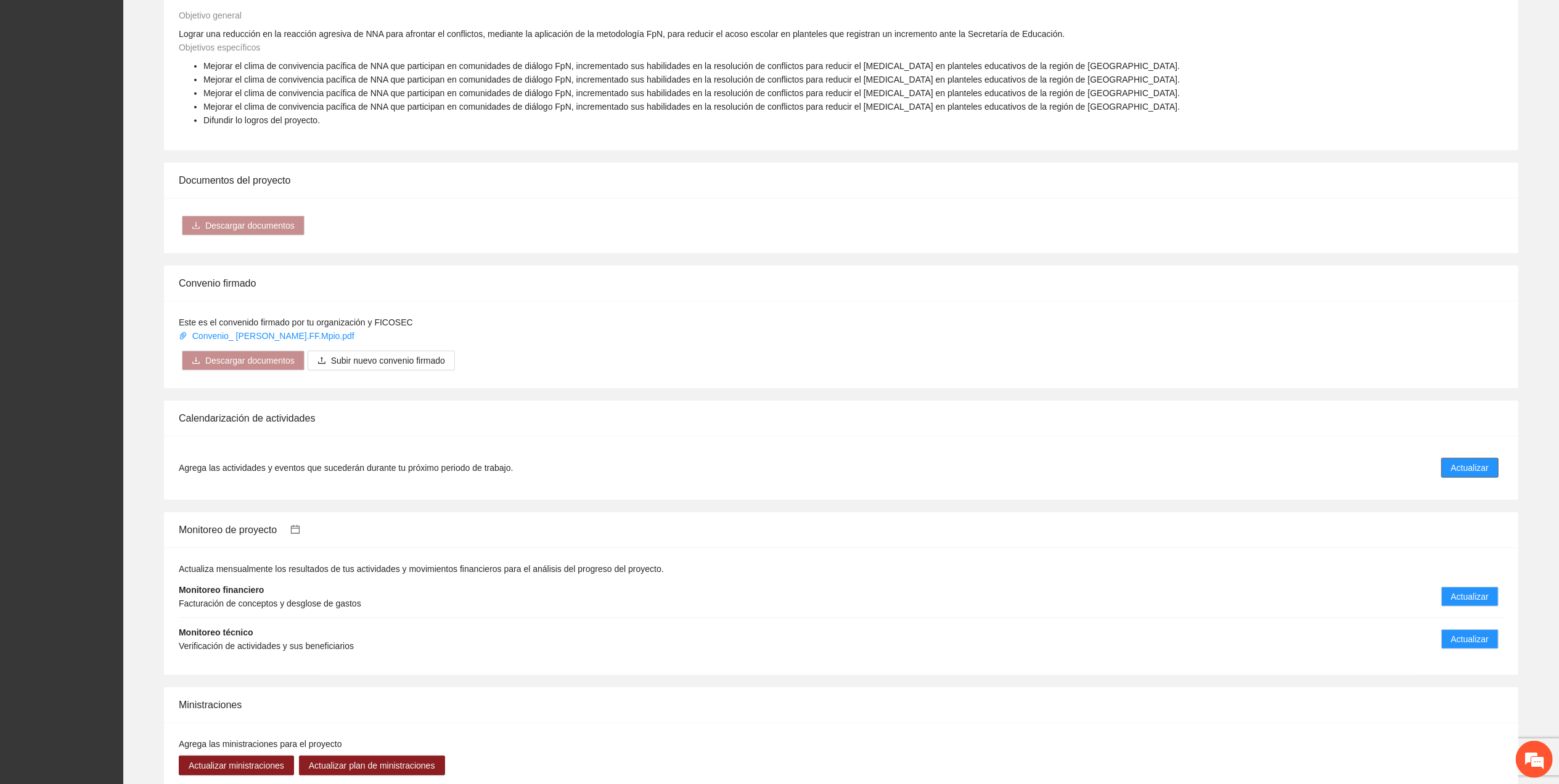
drag, startPoint x: 1460, startPoint y: 472, endPoint x: 1452, endPoint y: 465, distance: 10.6
click at [1460, 471] on span "Actualizar" at bounding box center [1469, 468] width 37 height 14
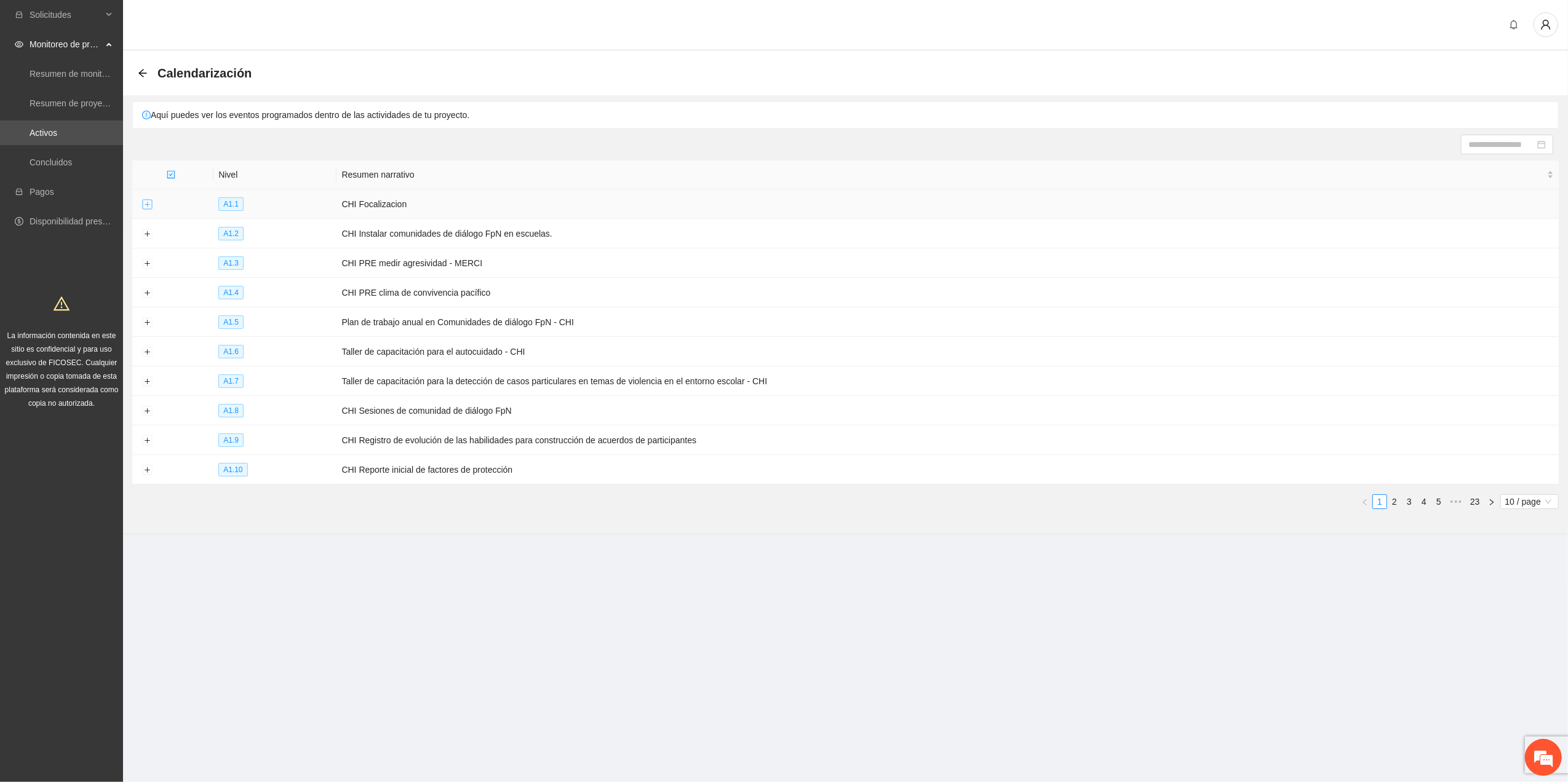
click at [145, 209] on button "Expand row" at bounding box center [147, 204] width 10 height 10
